Goal: Task Accomplishment & Management: Manage account settings

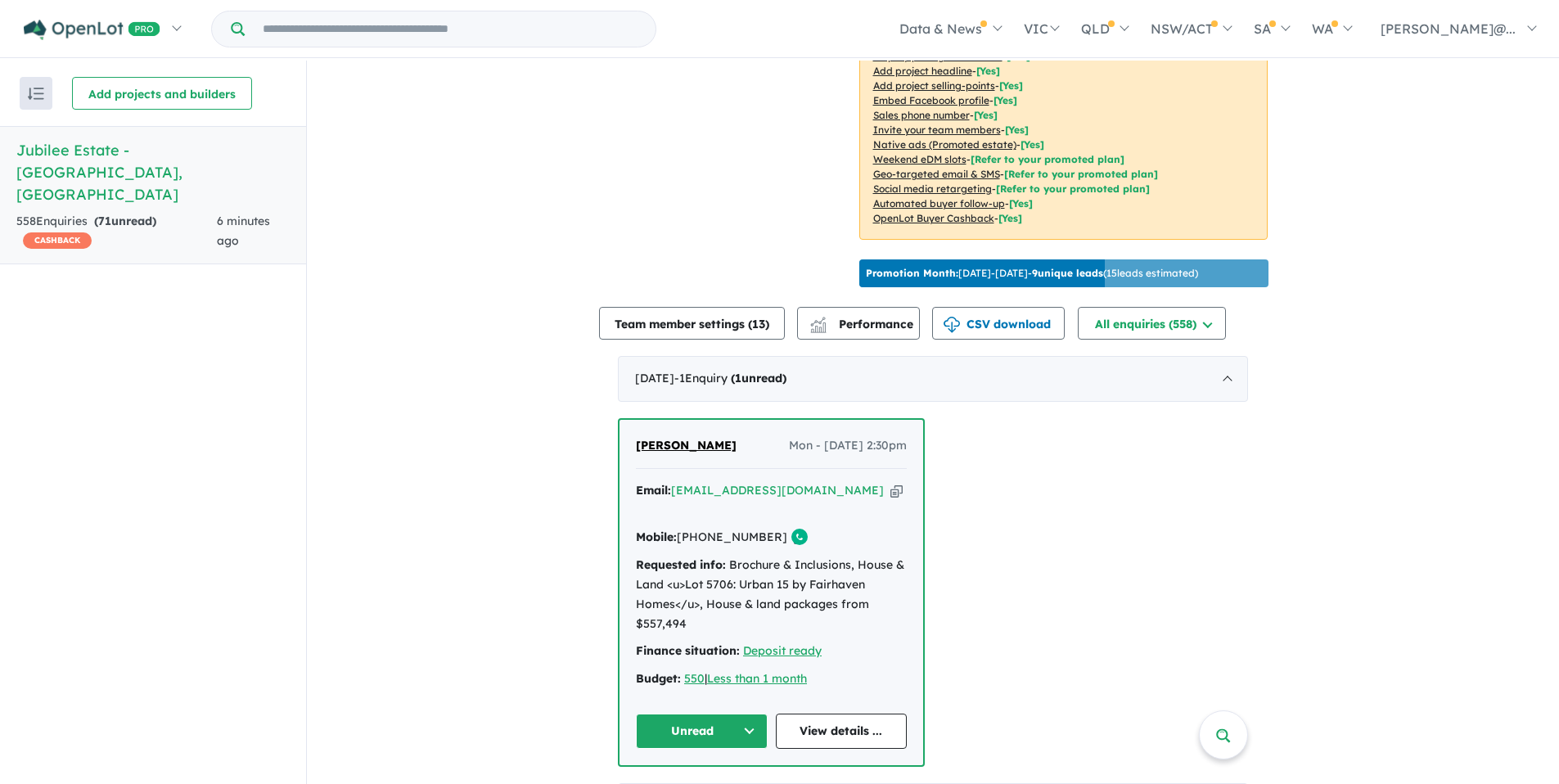
scroll to position [409, 0]
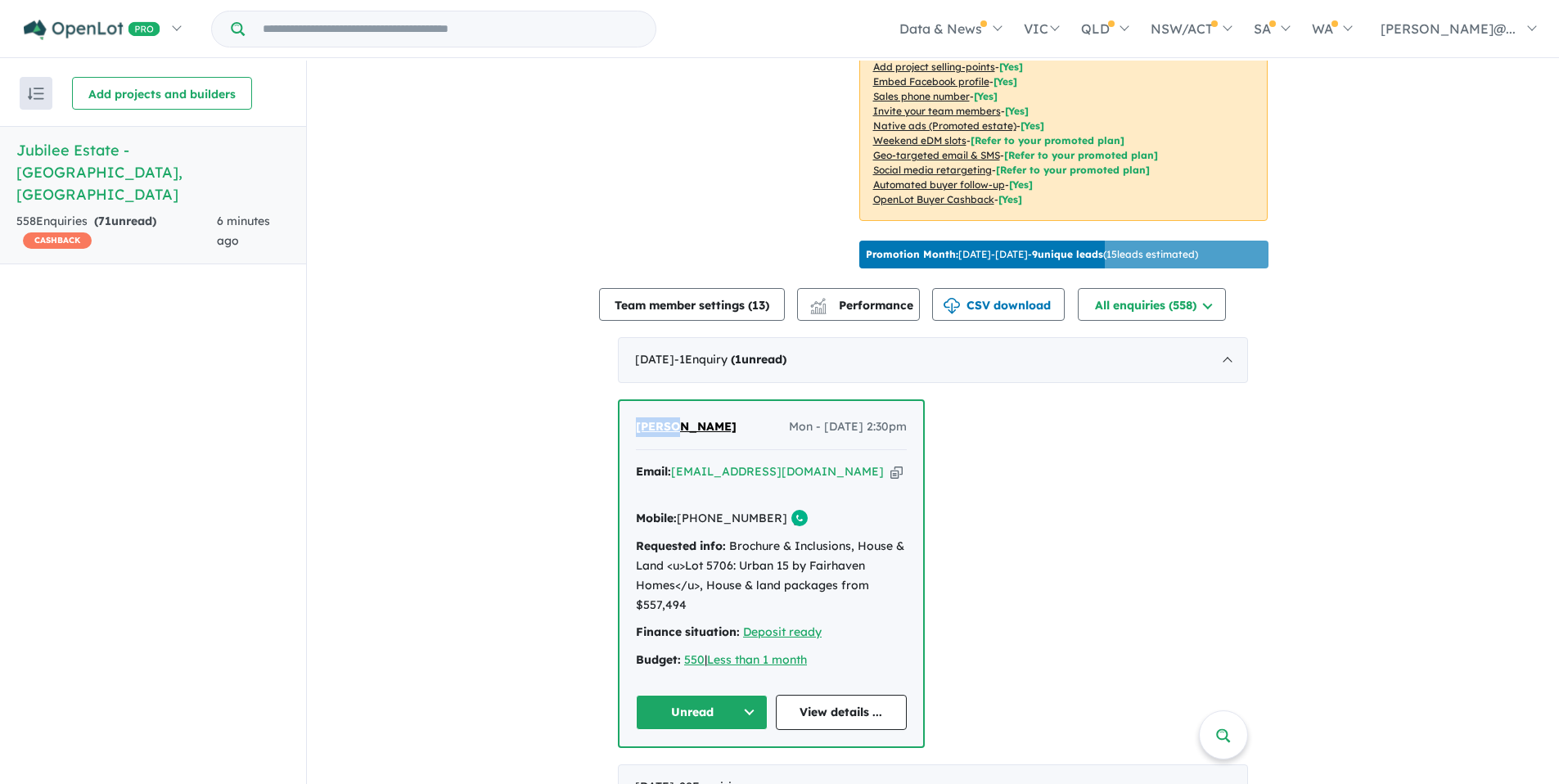
drag, startPoint x: 629, startPoint y: 420, endPoint x: 673, endPoint y: 427, distance: 44.6
click at [673, 427] on div "Pamela Reddy Mon - 01/09/2025, 2:30pm Email: pamelareddy@hotmail.com Copied! Mo…" at bounding box center [772, 573] width 304 height 346
copy span "Pamela"
drag, startPoint x: 718, startPoint y: 424, endPoint x: 683, endPoint y: 425, distance: 35.0
click at [683, 425] on div "Pamela Reddy Mon - 01/09/2025, 2:30pm" at bounding box center [772, 434] width 271 height 33
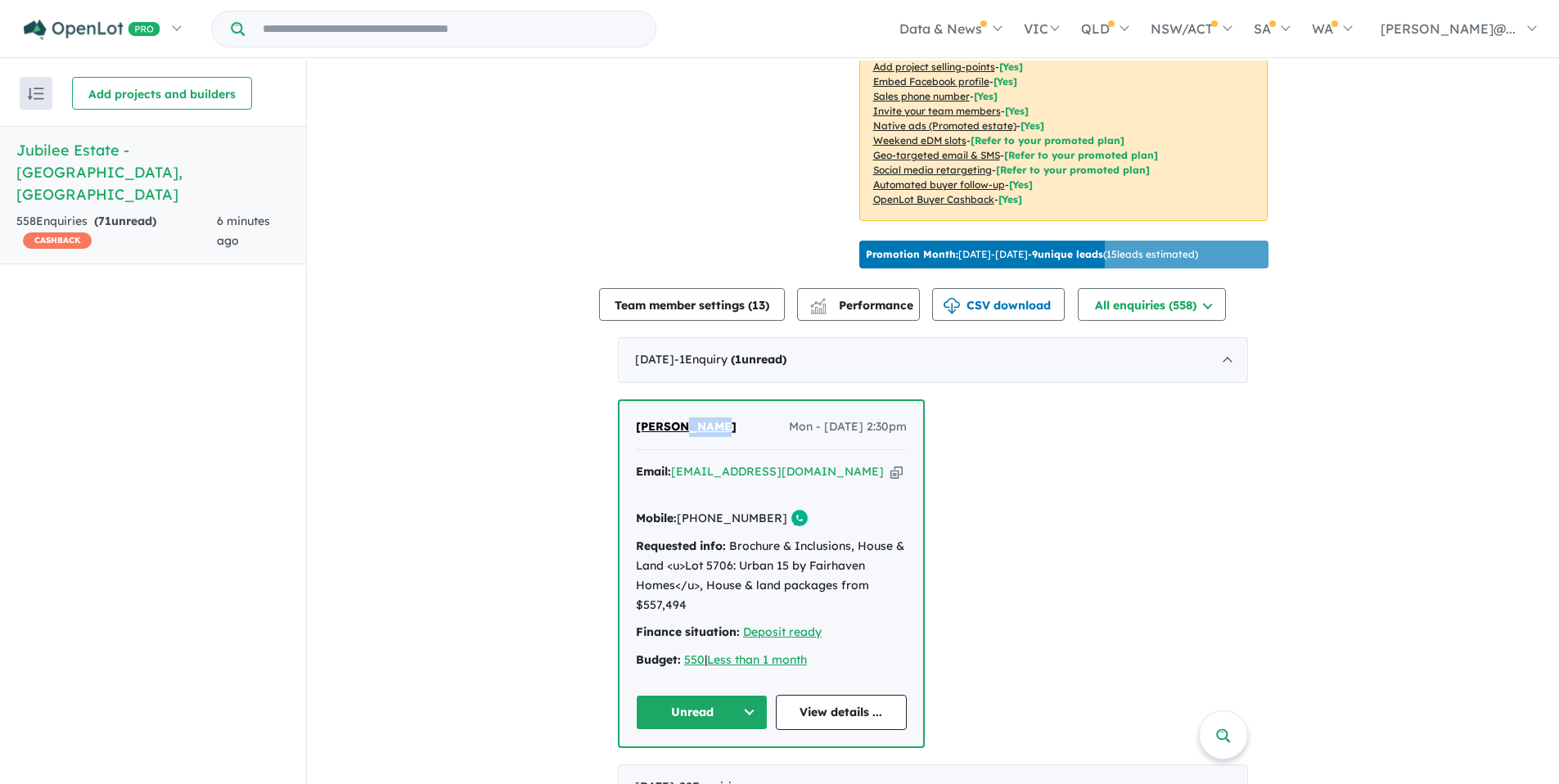
copy span "Reddy"
click at [890, 467] on icon "button" at bounding box center [896, 471] width 13 height 17
copy span "Reddy"
drag, startPoint x: 761, startPoint y: 495, endPoint x: 701, endPoint y: 490, distance: 60.2
click at [701, 510] on link "[PHONE_NUMBER]" at bounding box center [732, 517] width 110 height 15
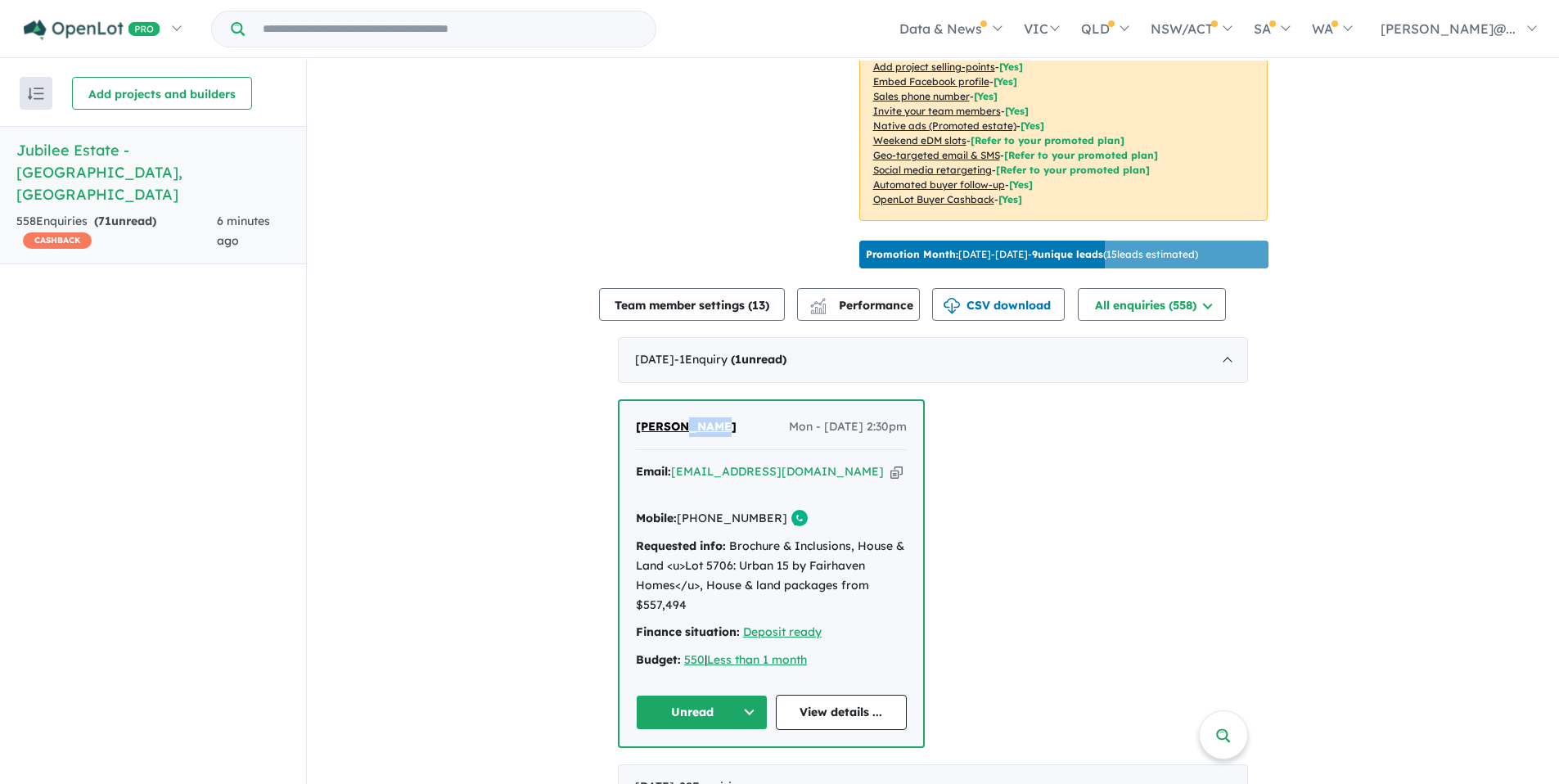
copy link "425 739 651"
click at [744, 694] on button "Unread" at bounding box center [702, 711] width 132 height 35
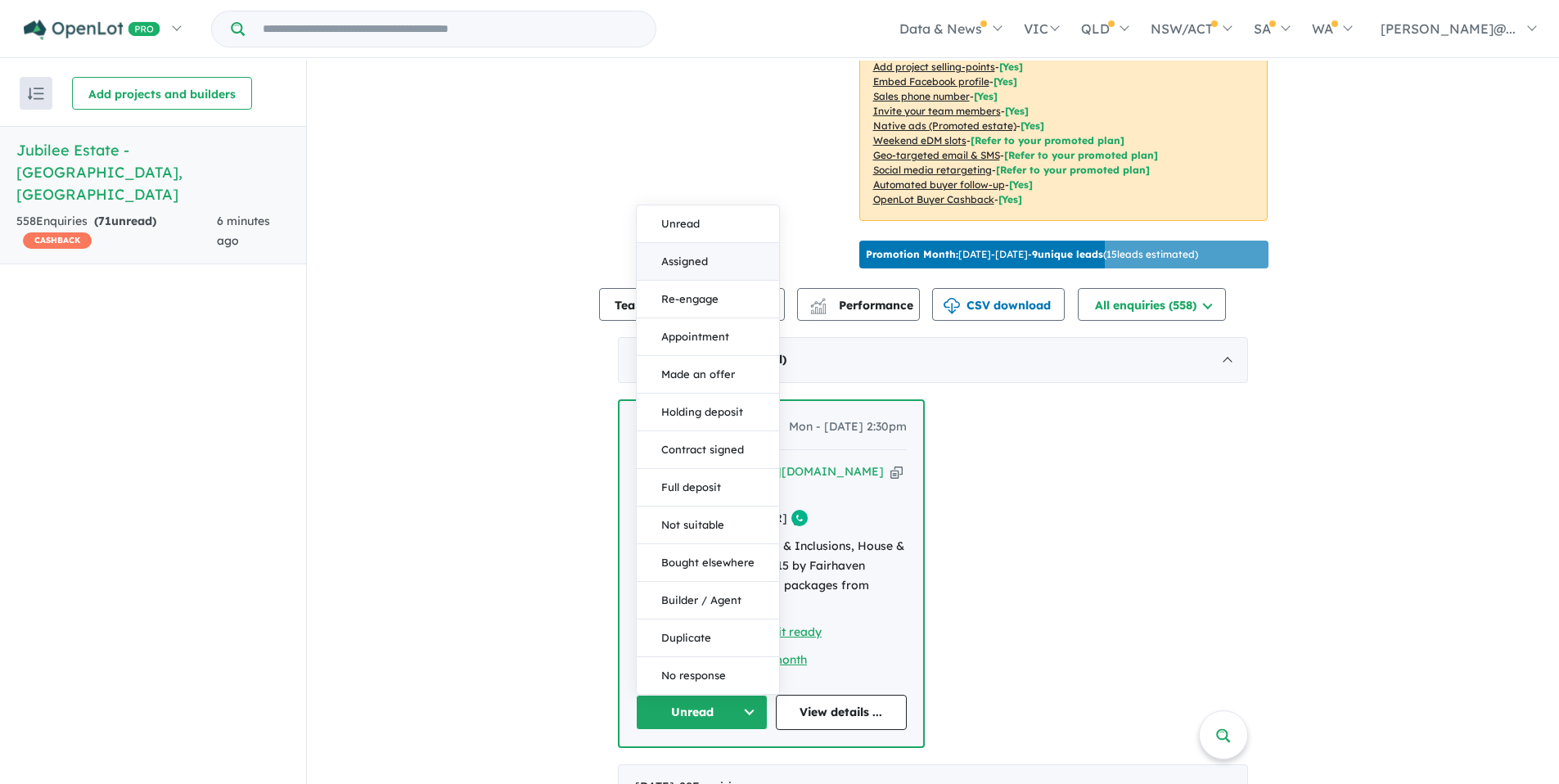
click at [734, 243] on button "Assigned" at bounding box center [707, 261] width 142 height 38
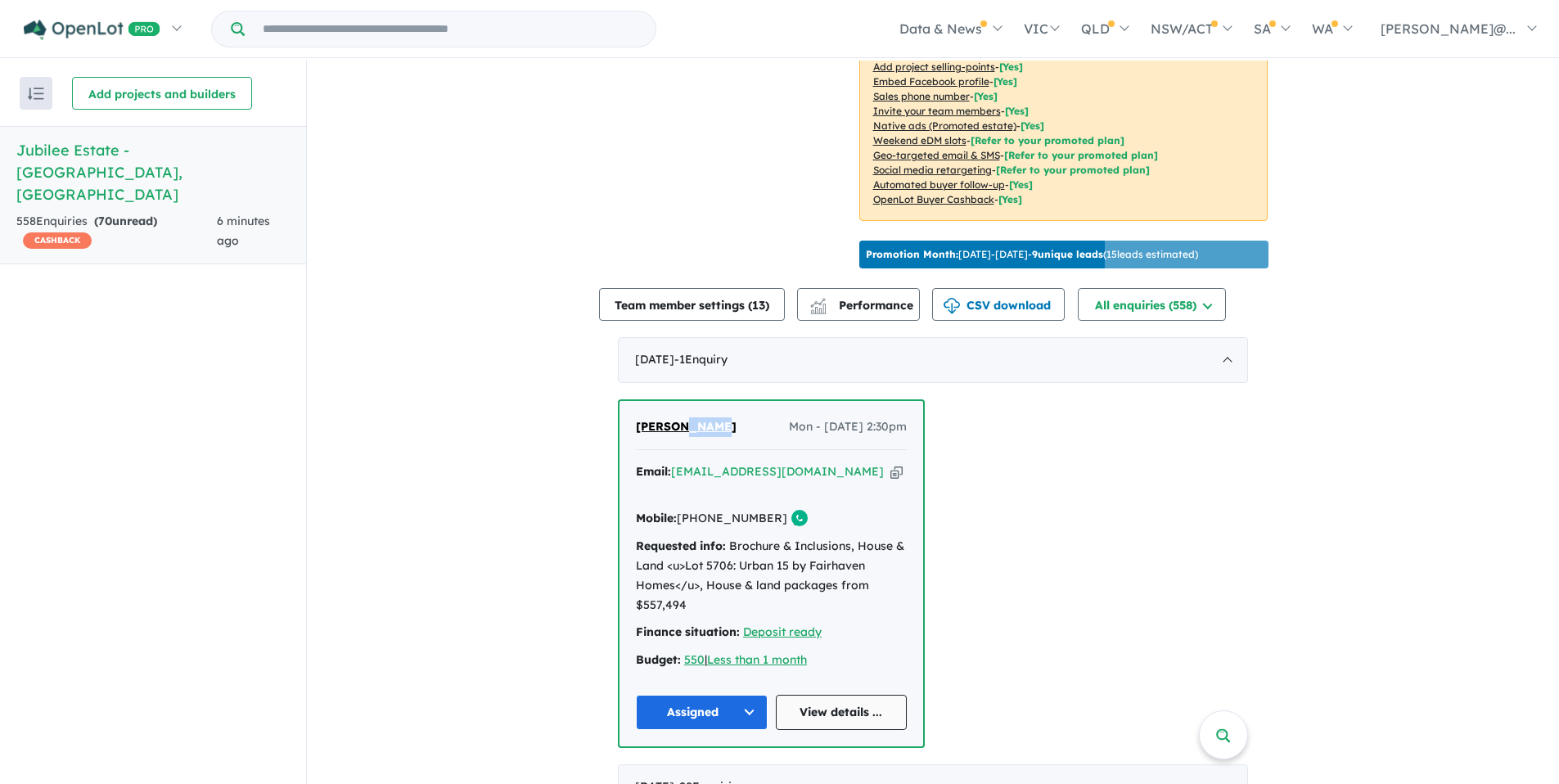
click at [823, 694] on link "View details ..." at bounding box center [841, 711] width 132 height 35
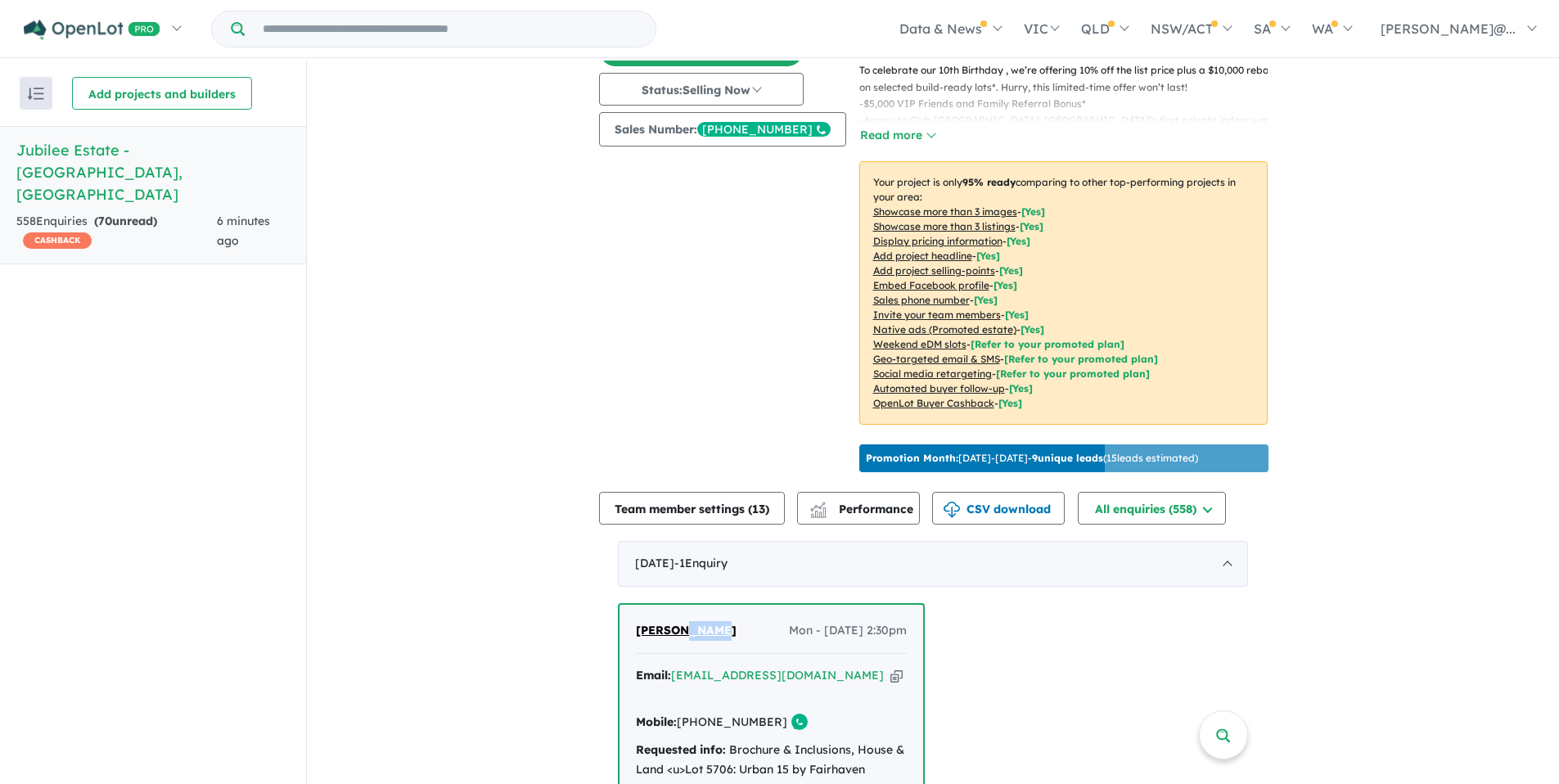
scroll to position [184, 0]
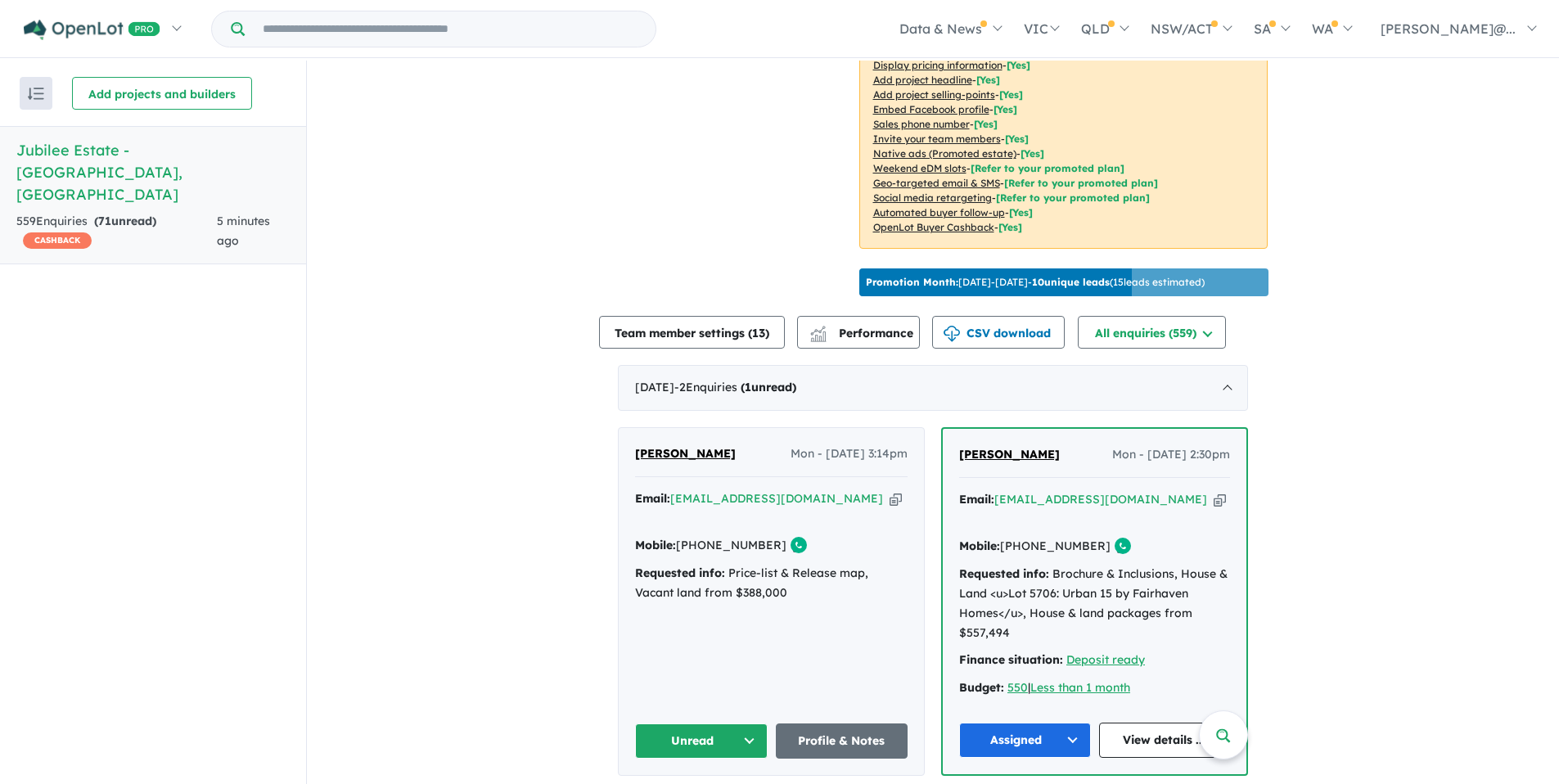
scroll to position [382, 0]
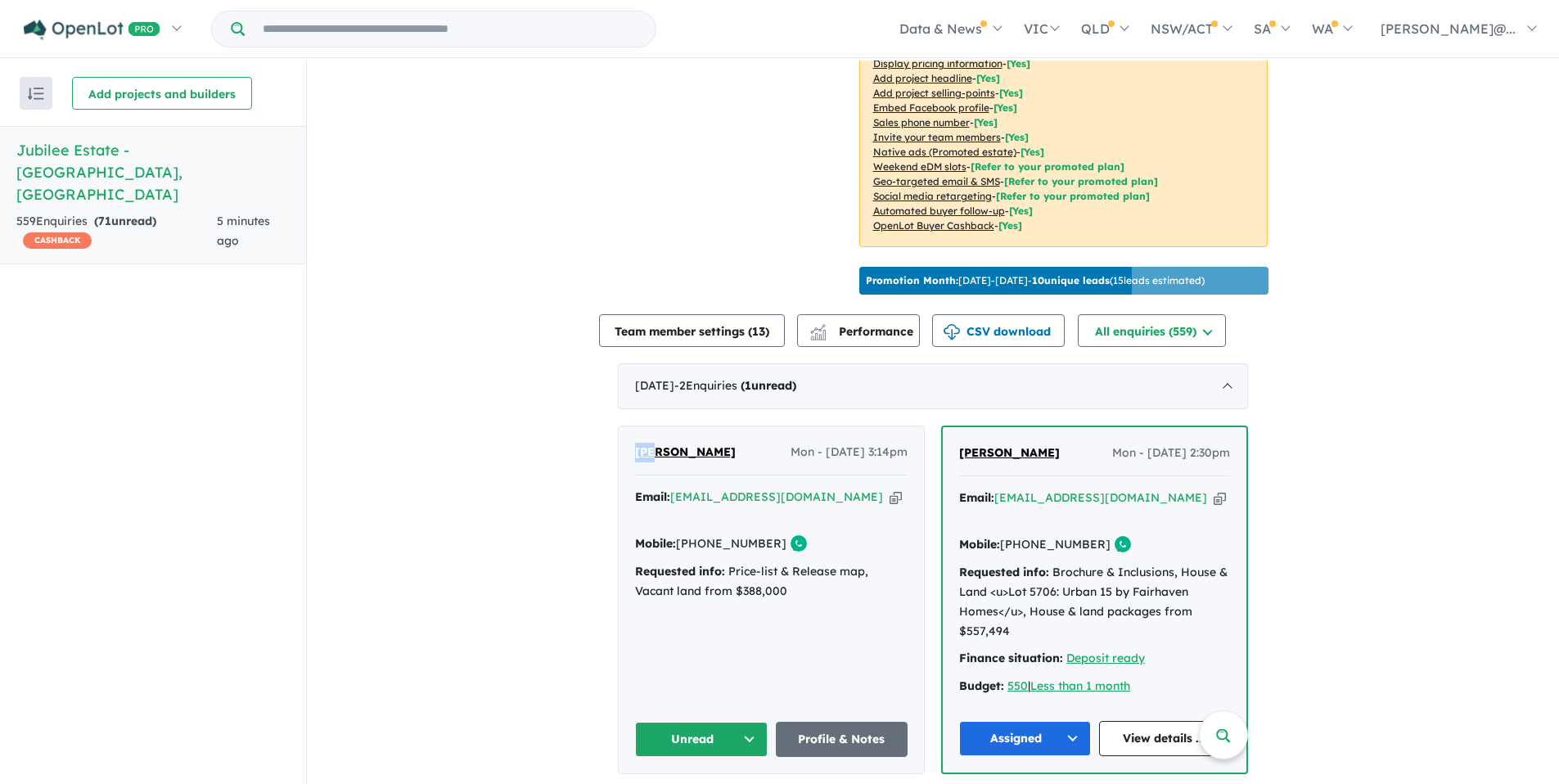
drag, startPoint x: 628, startPoint y: 446, endPoint x: 646, endPoint y: 449, distance: 18.2
click at [646, 449] on div "Ali Ehsan Mon - 01/09/2025, 3:14pm Email: alivirk110@hotmail.com Copied! Mobile…" at bounding box center [771, 599] width 305 height 347
drag, startPoint x: 763, startPoint y: 520, endPoint x: 698, endPoint y: 515, distance: 65.2
click at [698, 536] on link "+61 469 065 542" at bounding box center [731, 543] width 110 height 15
copy link "469 065 542"
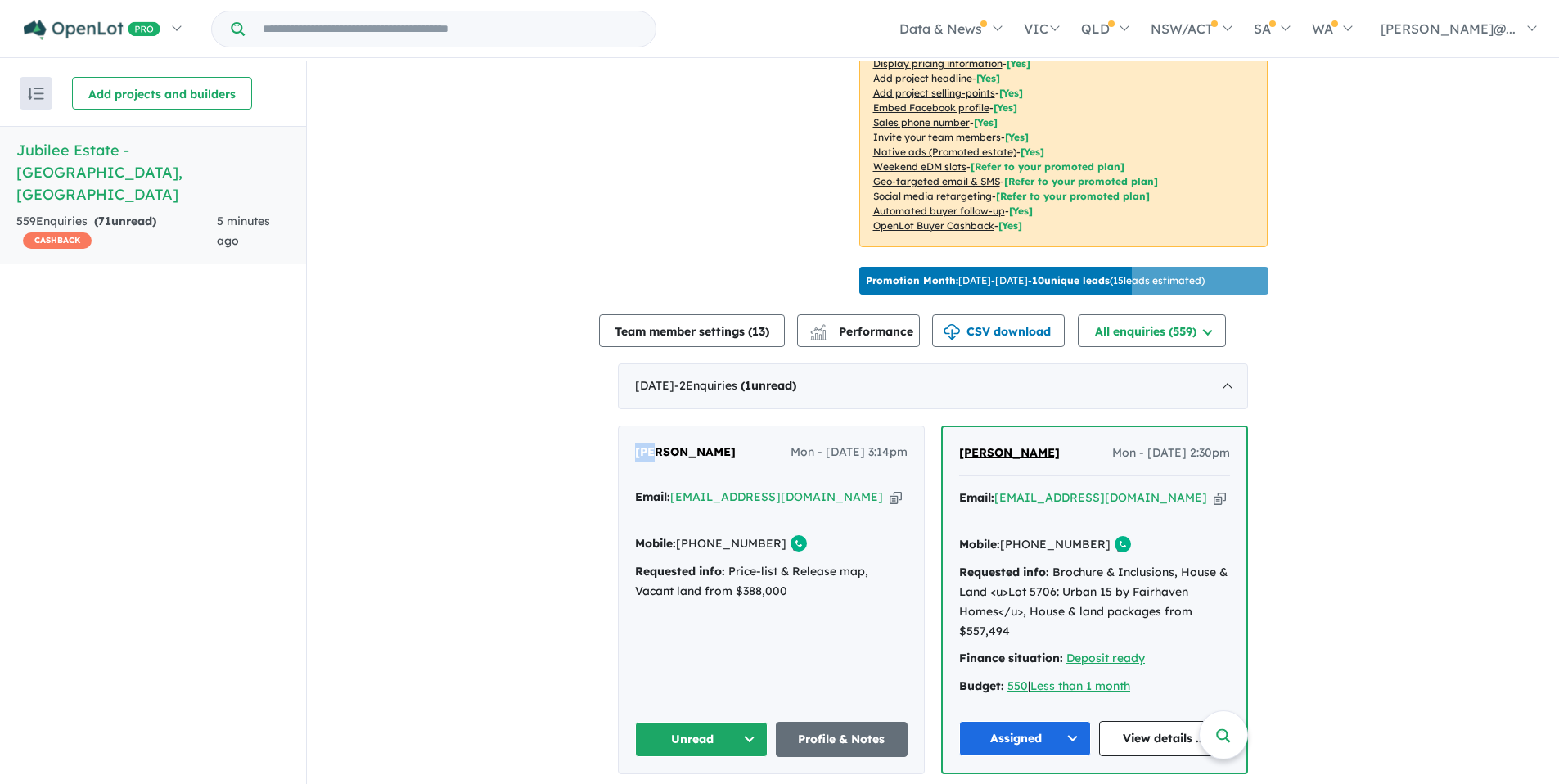
click at [890, 490] on icon "button" at bounding box center [896, 498] width 13 height 17
copy link "469 065 542"
drag, startPoint x: 628, startPoint y: 446, endPoint x: 647, endPoint y: 446, distance: 19.0
click at [647, 446] on div "Ali Ehsan Mon - 01/09/2025, 3:14pm Email: alivirk110@hotmail.com Copied! Mobile…" at bounding box center [771, 599] width 305 height 347
copy span "Ali"
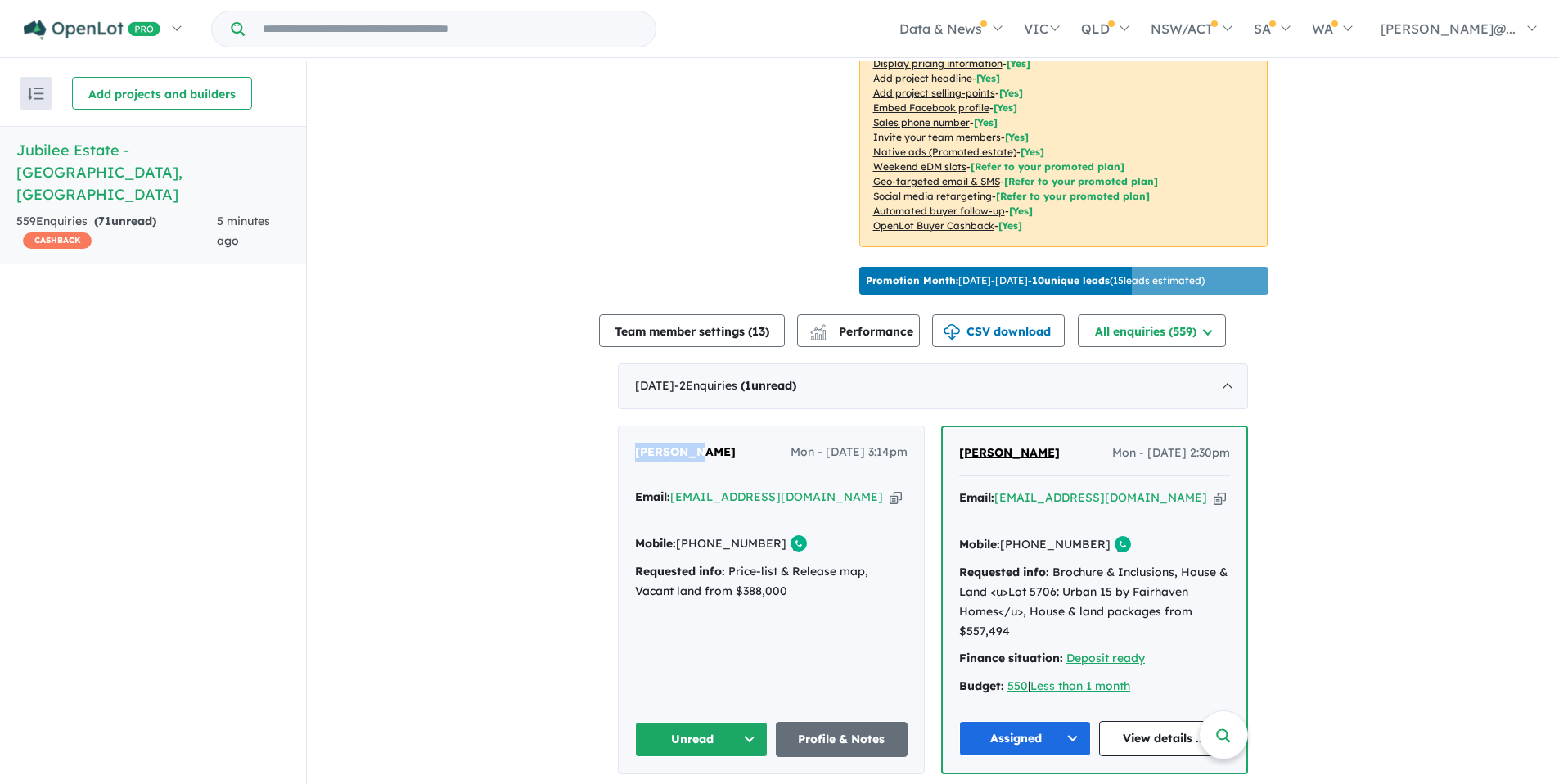
drag, startPoint x: 690, startPoint y: 437, endPoint x: 653, endPoint y: 435, distance: 37.1
click at [653, 442] on div "Ali Ehsan Mon - 01/09/2025, 3:14pm" at bounding box center [771, 459] width 272 height 33
click at [711, 451] on div "Ali Ehsan Mon - 01/09/2025, 3:14pm" at bounding box center [771, 459] width 272 height 33
drag, startPoint x: 706, startPoint y: 448, endPoint x: 654, endPoint y: 449, distance: 52.0
click at [654, 449] on div "Ali Ehsan Mon - 01/09/2025, 3:14pm" at bounding box center [771, 459] width 272 height 33
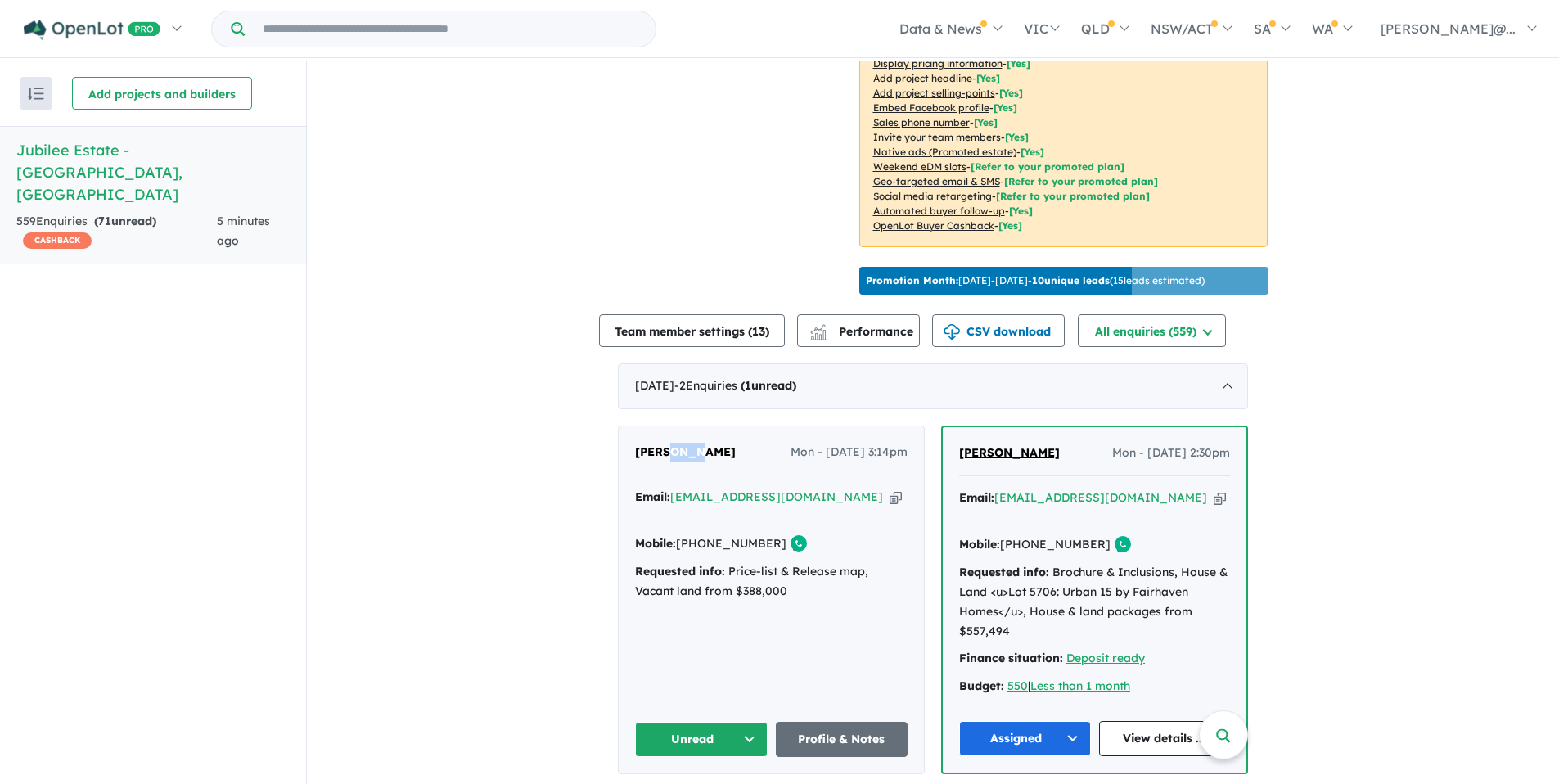
copy span "hsan"
